Goal: Consume media (video, audio)

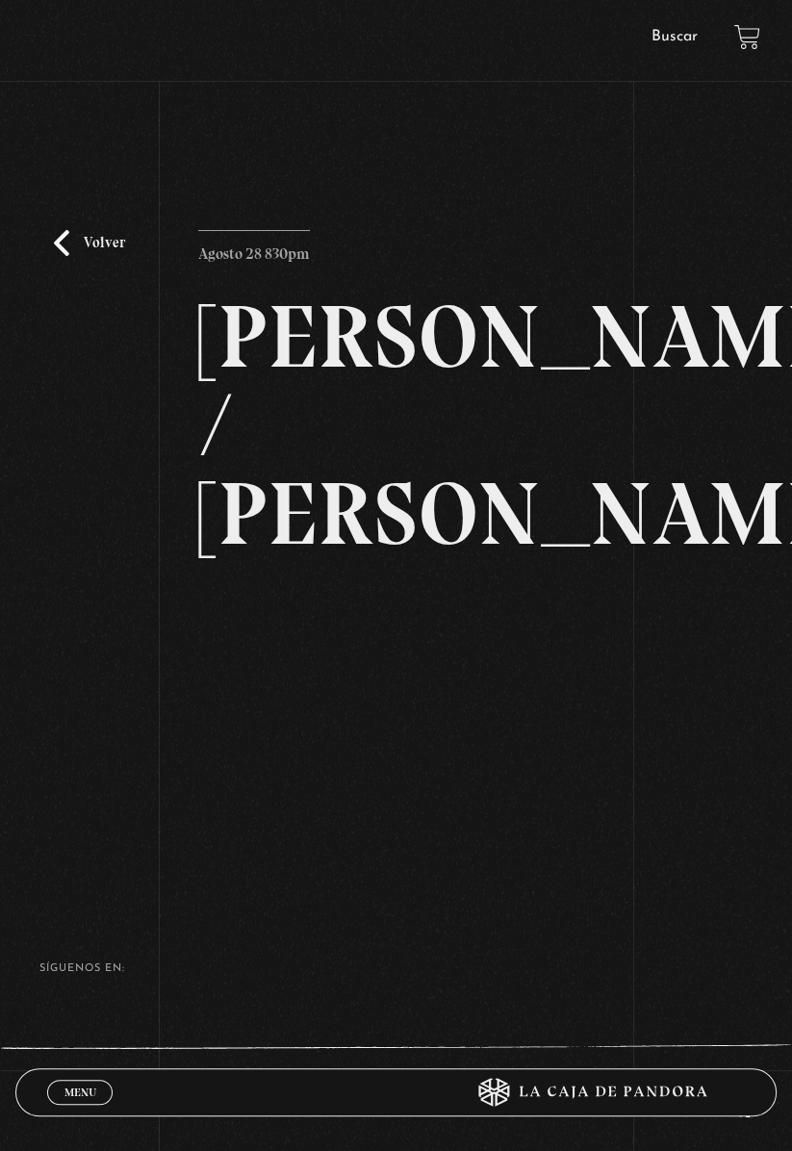
click at [81, 256] on link "Volver" at bounding box center [89, 243] width 71 height 26
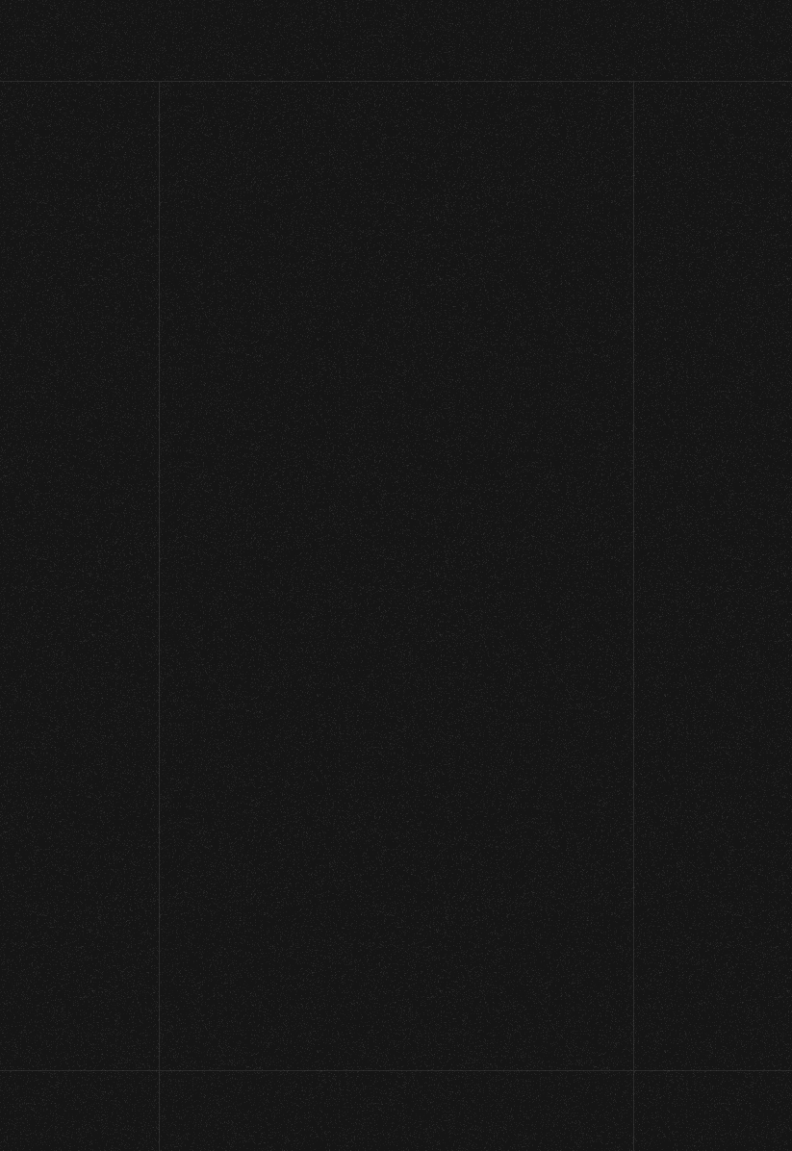
scroll to position [48, 0]
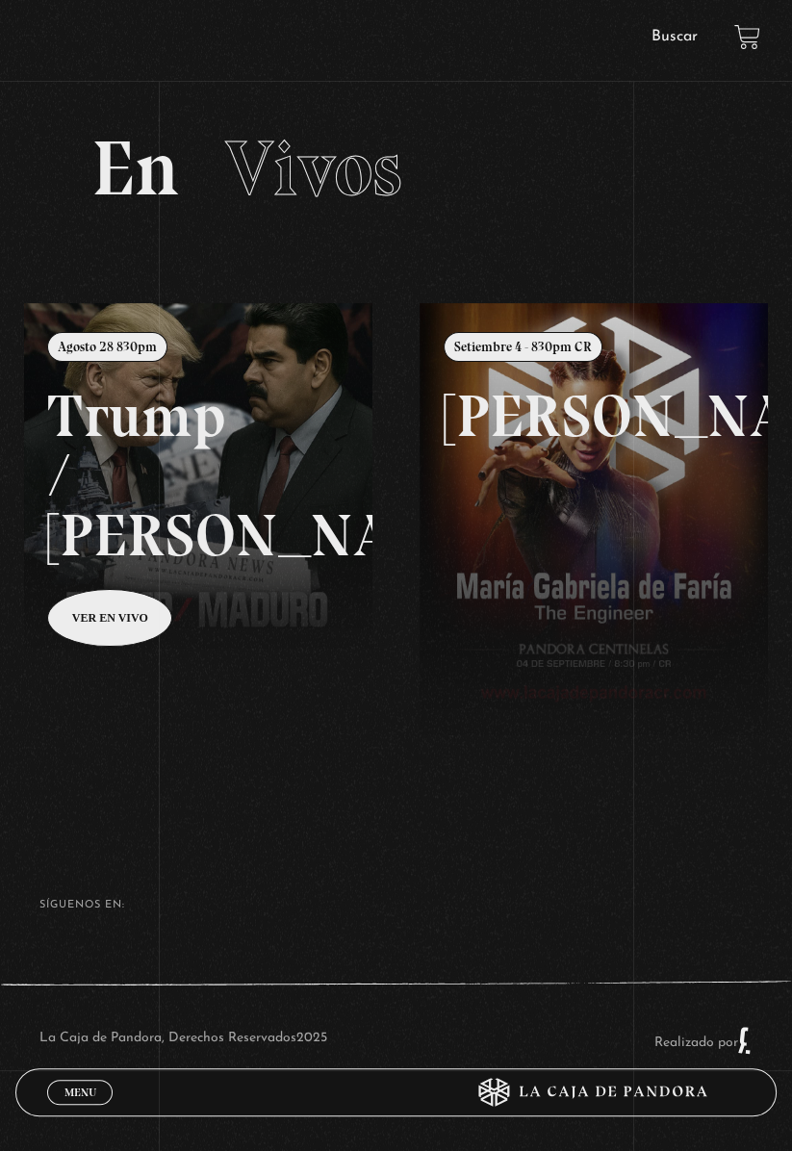
click at [225, 492] on link at bounding box center [420, 878] width 792 height 1151
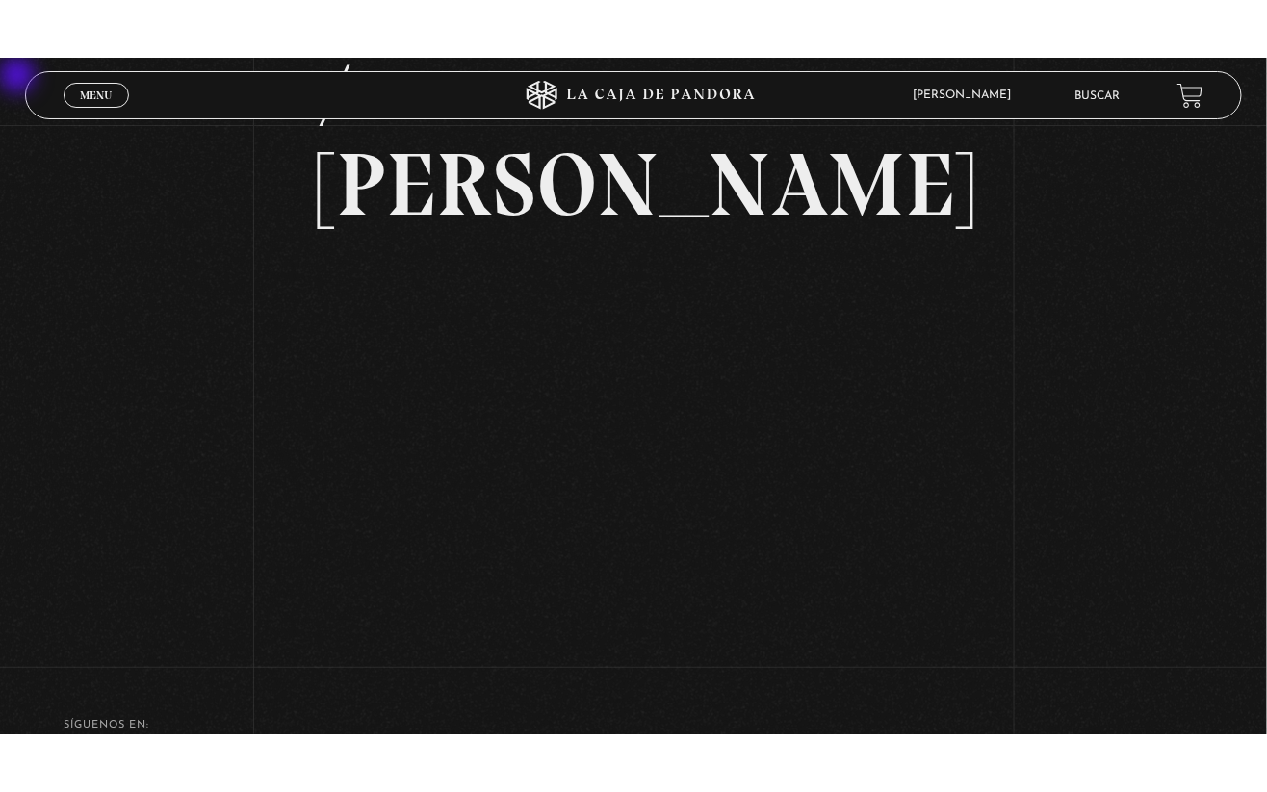
scroll to position [256, 0]
